Goal: Navigation & Orientation: Find specific page/section

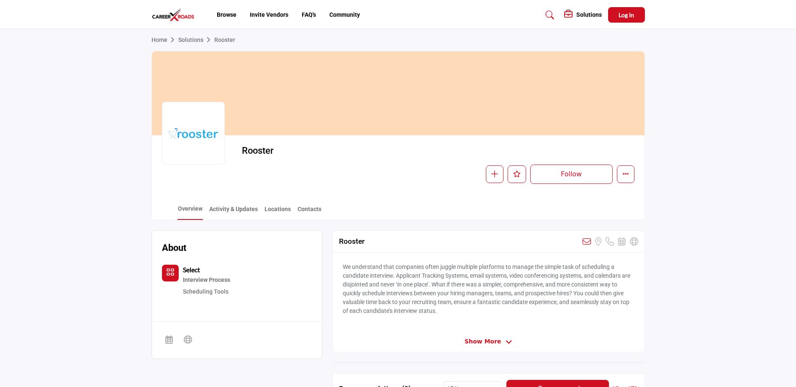
scroll to position [84, 0]
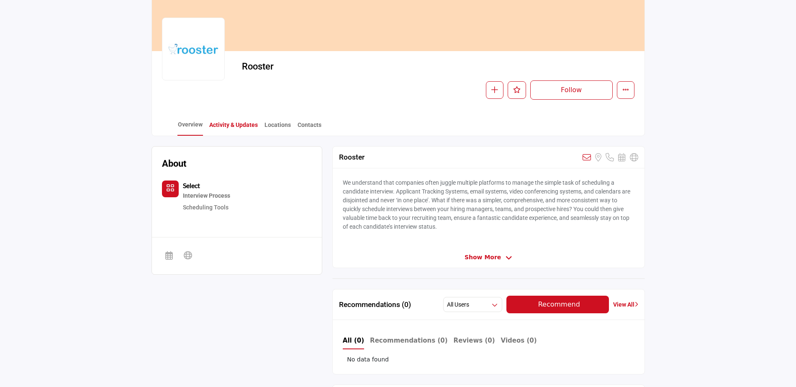
click at [238, 121] on link "Activity & Updates" at bounding box center [233, 128] width 49 height 15
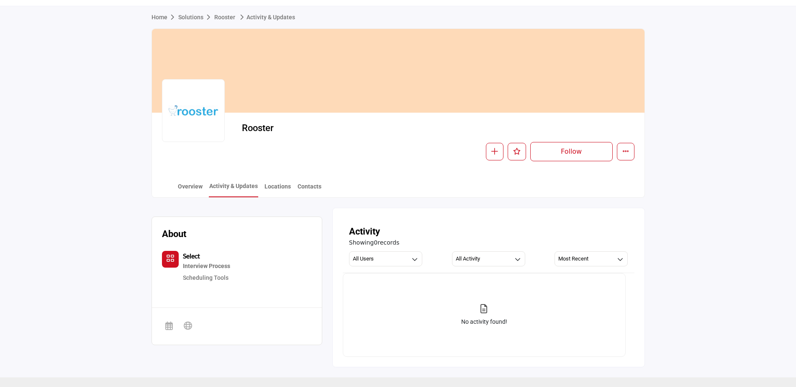
scroll to position [133, 0]
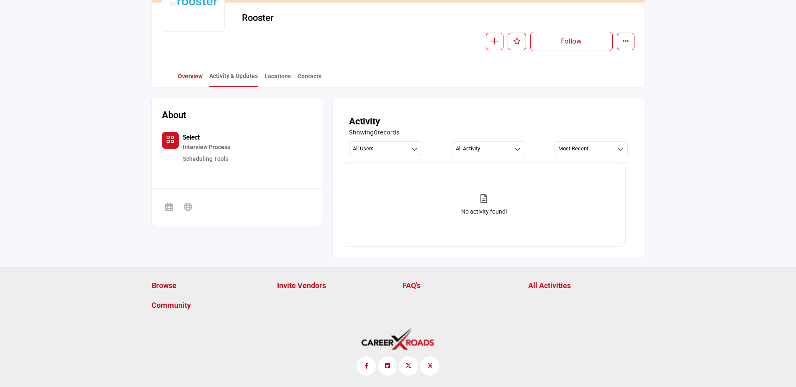
click at [183, 75] on link "Overview" at bounding box center [191, 79] width 26 height 15
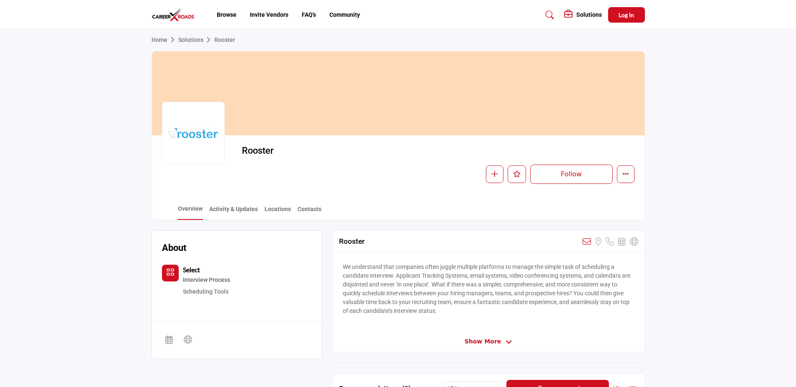
click at [175, 15] on img at bounding box center [176, 15] width 48 height 14
